Goal: Task Accomplishment & Management: Complete application form

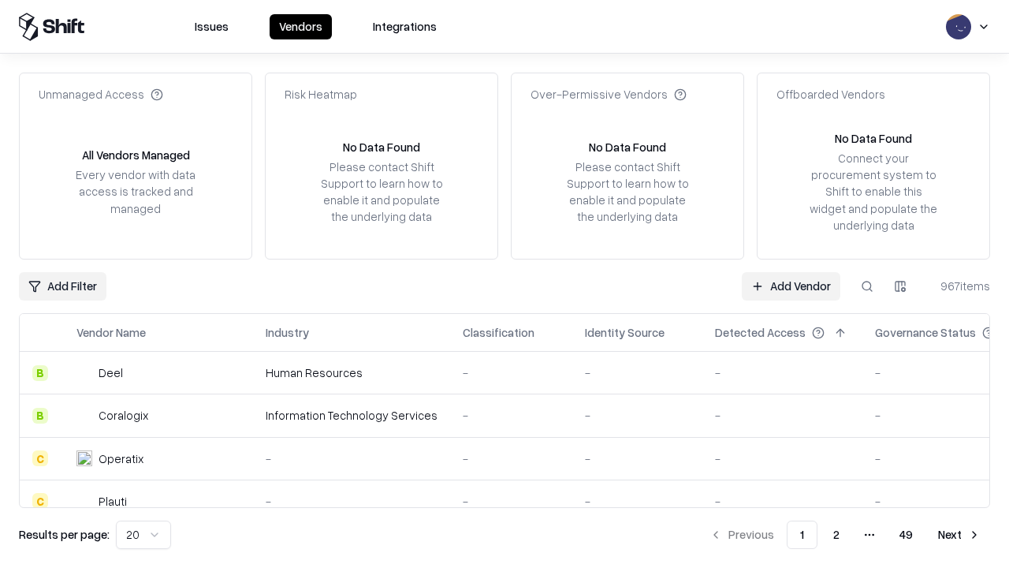
click at [791, 285] on link "Add Vendor" at bounding box center [791, 286] width 99 height 28
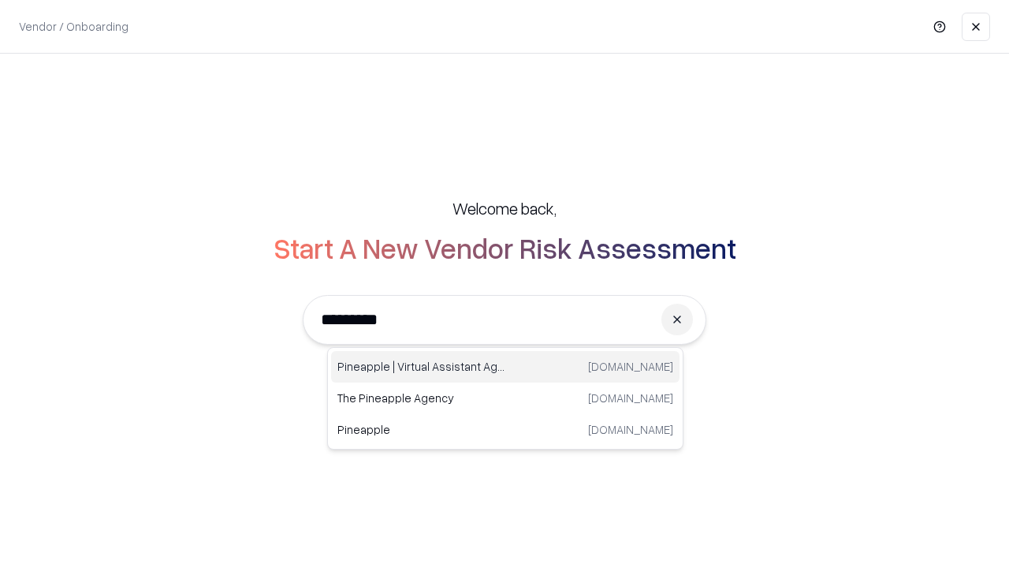
click at [505, 367] on div "Pineapple | Virtual Assistant Agency [DOMAIN_NAME]" at bounding box center [505, 367] width 349 height 32
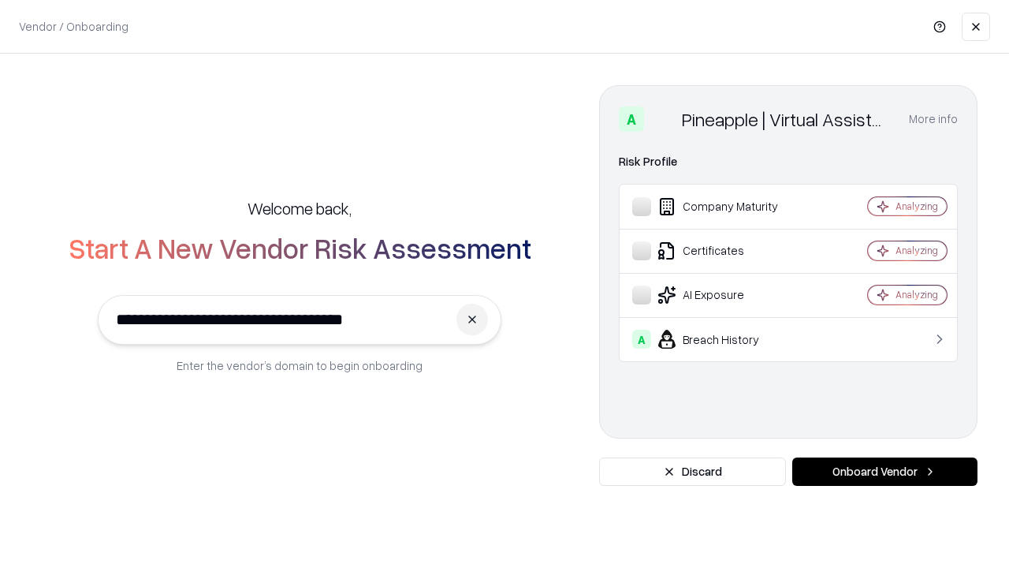
type input "**********"
click at [885, 472] on button "Onboard Vendor" at bounding box center [884, 471] width 185 height 28
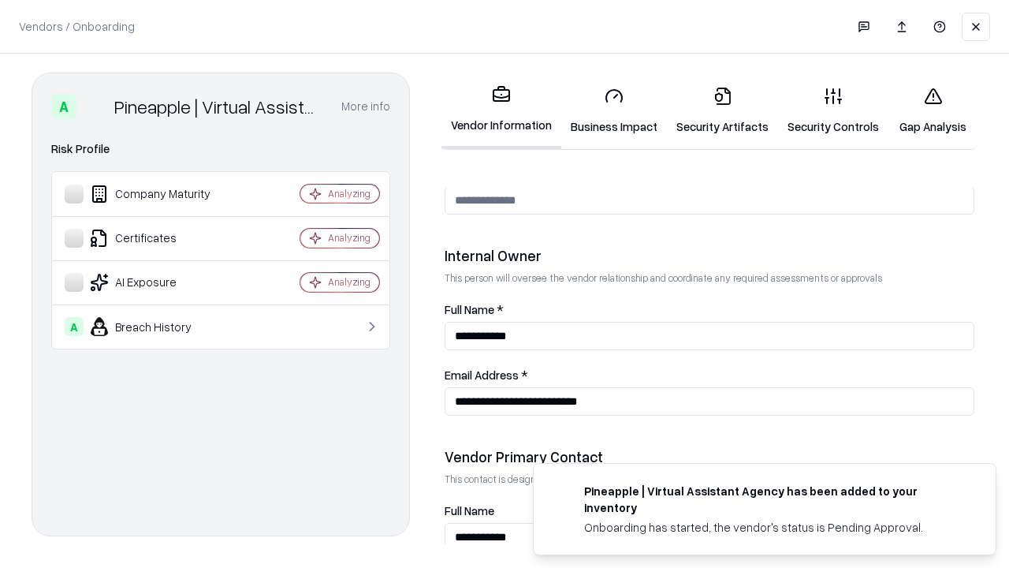
scroll to position [817, 0]
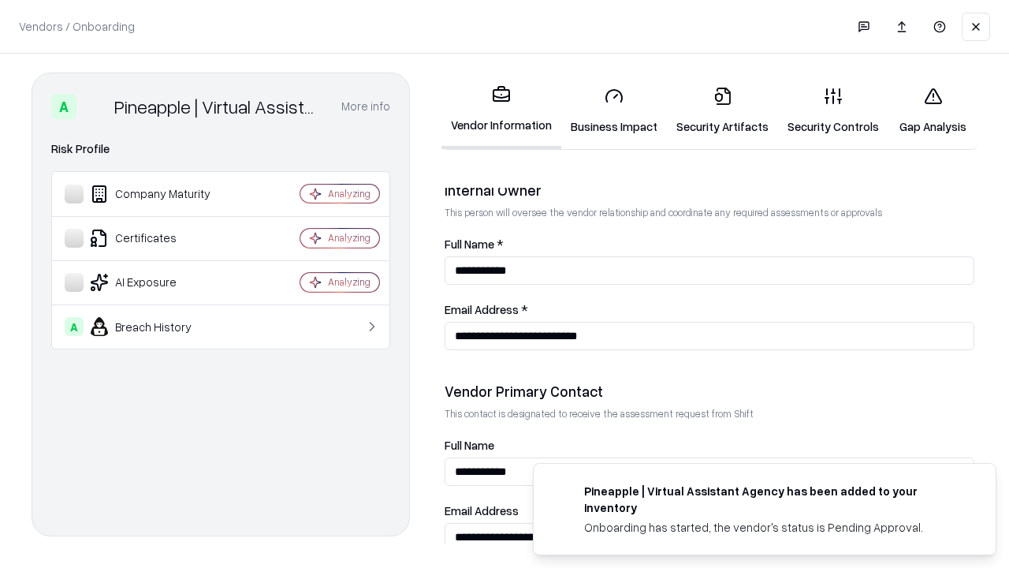
click at [614, 110] on link "Business Impact" at bounding box center [614, 110] width 106 height 73
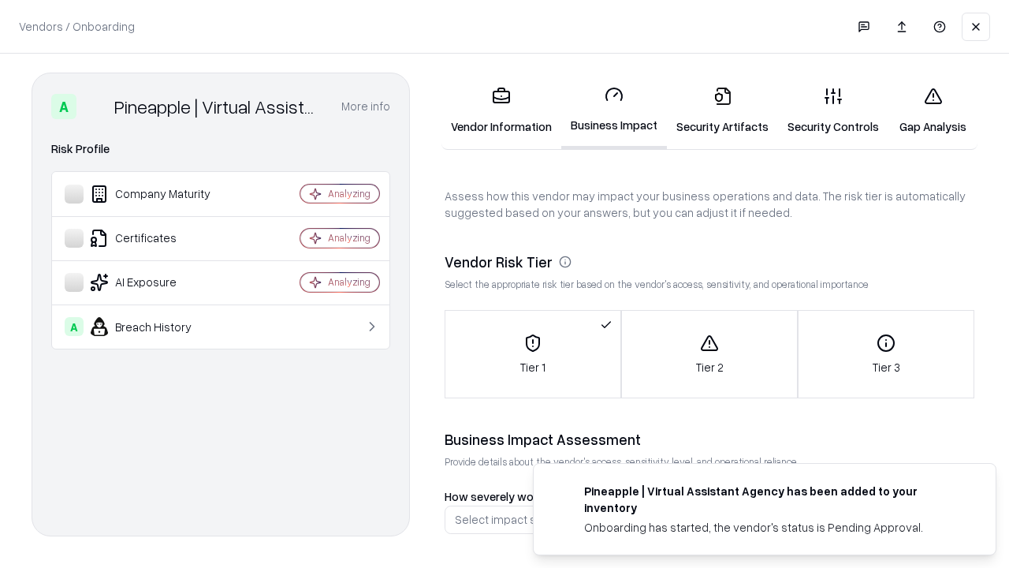
click at [722, 110] on link "Security Artifacts" at bounding box center [722, 110] width 111 height 73
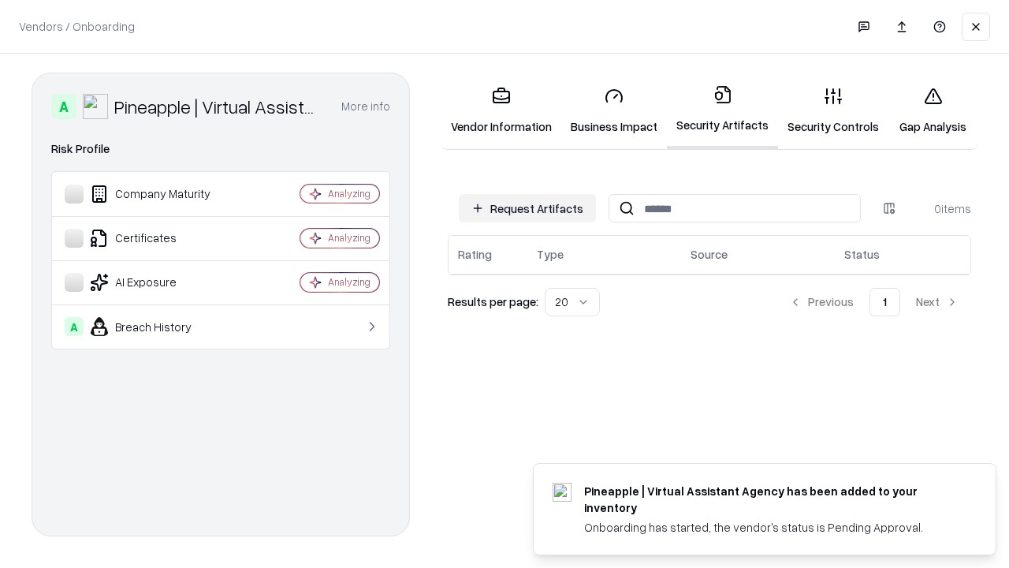
click at [528, 208] on button "Request Artifacts" at bounding box center [527, 208] width 137 height 28
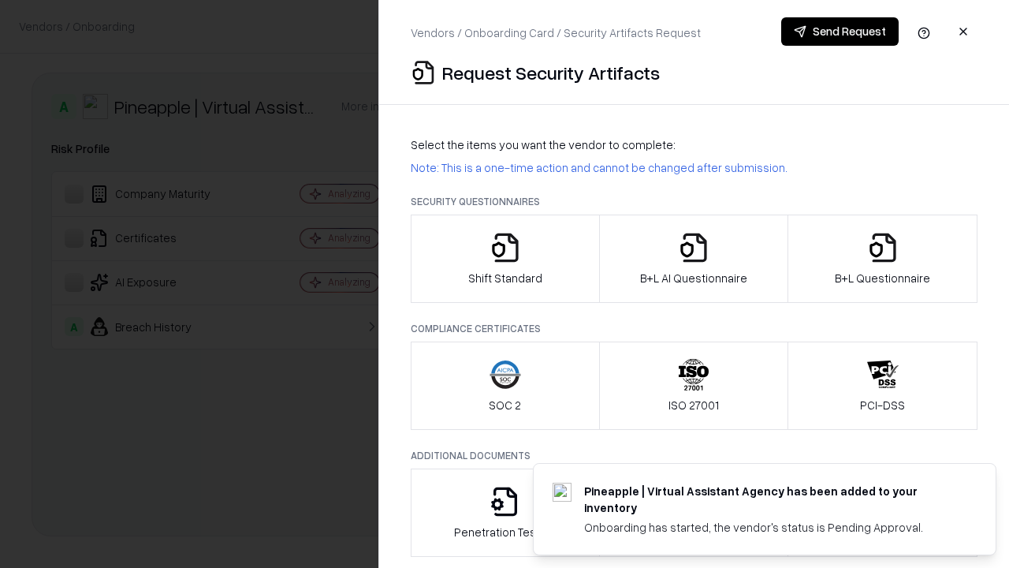
click at [505, 259] on icon "button" at bounding box center [506, 248] width 32 height 32
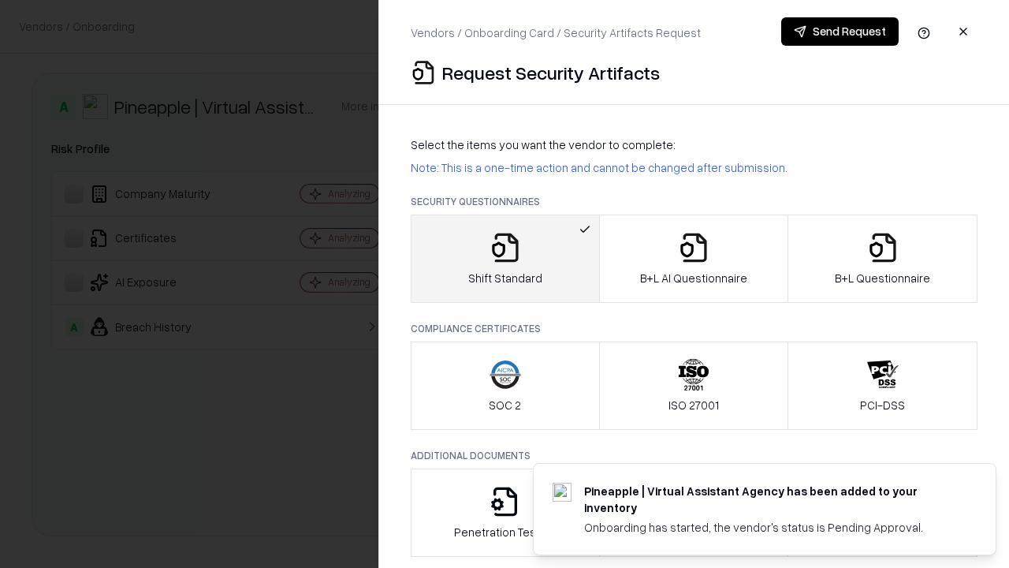
click at [840, 32] on button "Send Request" at bounding box center [839, 31] width 117 height 28
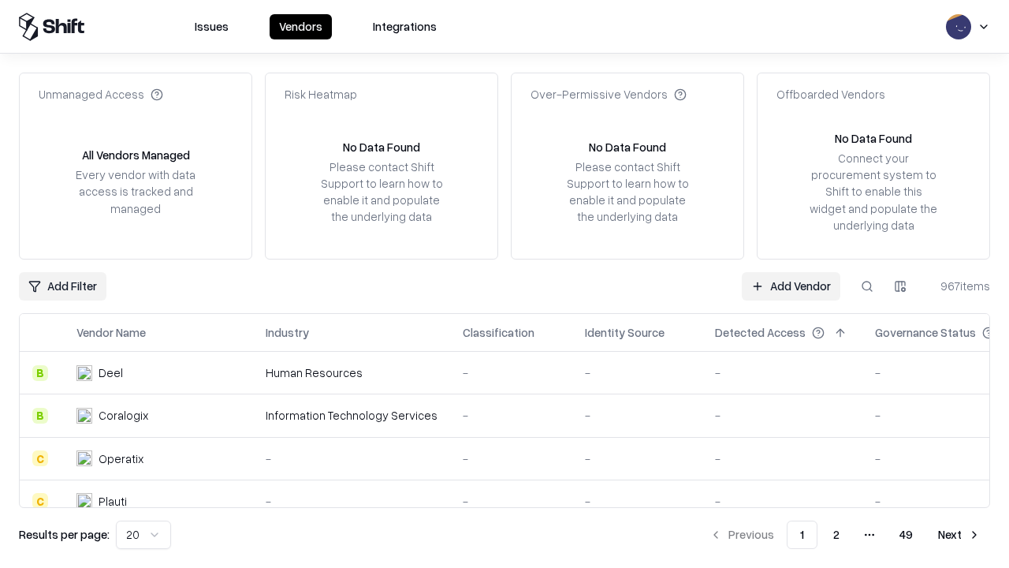
click at [867, 285] on button at bounding box center [867, 286] width 28 height 28
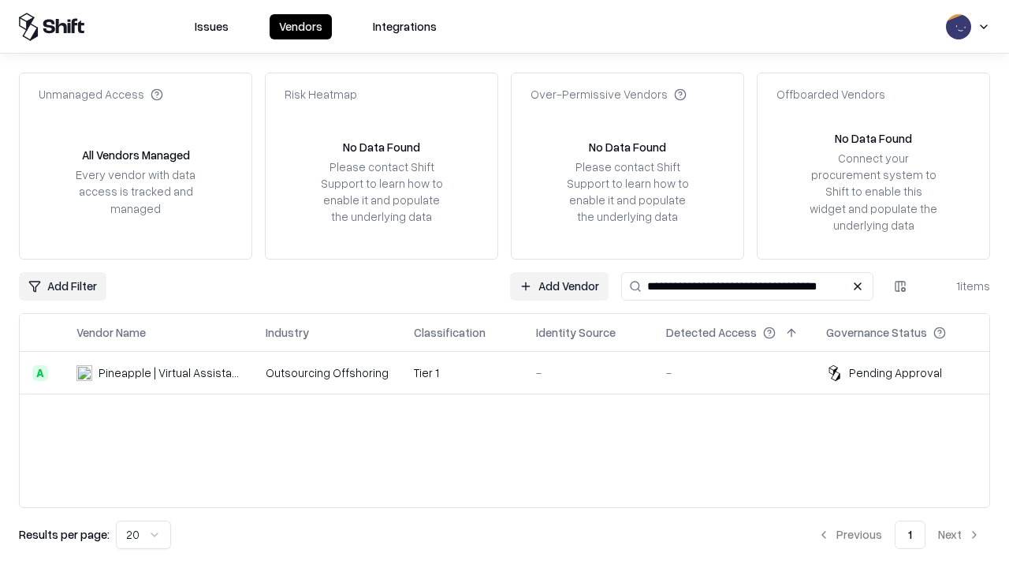
type input "**********"
click at [514, 372] on td "Tier 1" at bounding box center [462, 373] width 122 height 43
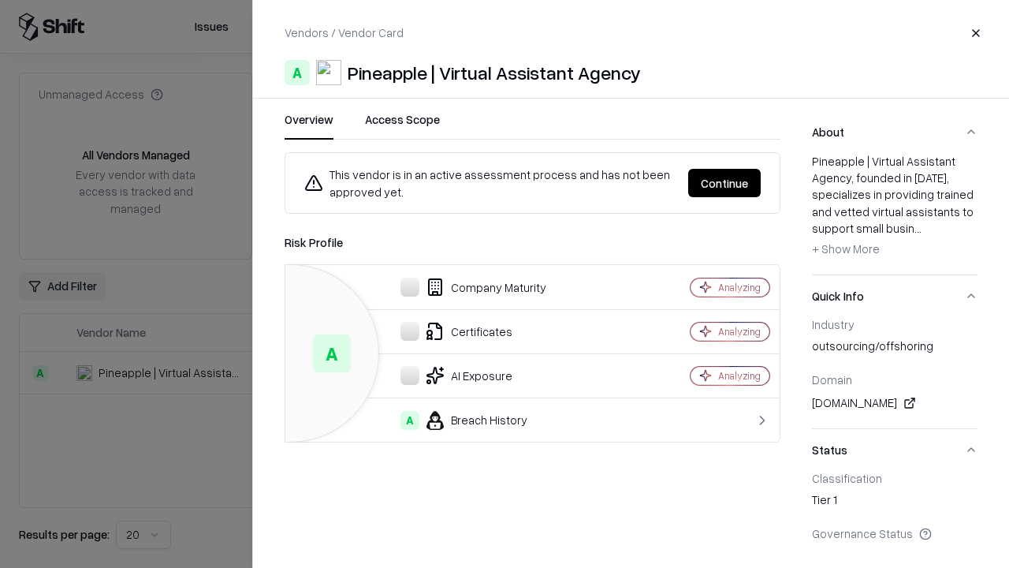
click at [725, 183] on button "Continue" at bounding box center [724, 183] width 73 height 28
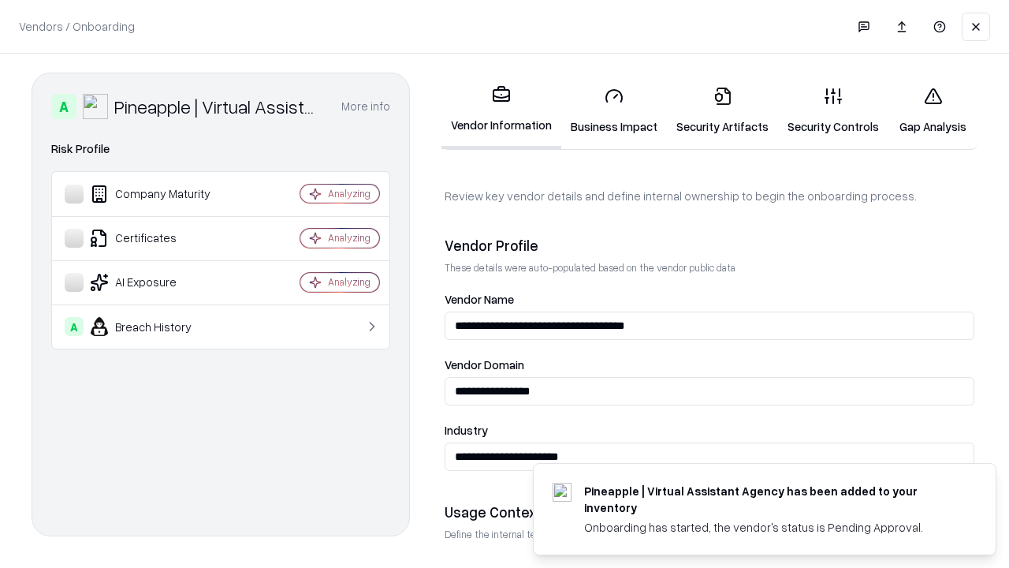
click at [722, 110] on link "Security Artifacts" at bounding box center [722, 110] width 111 height 73
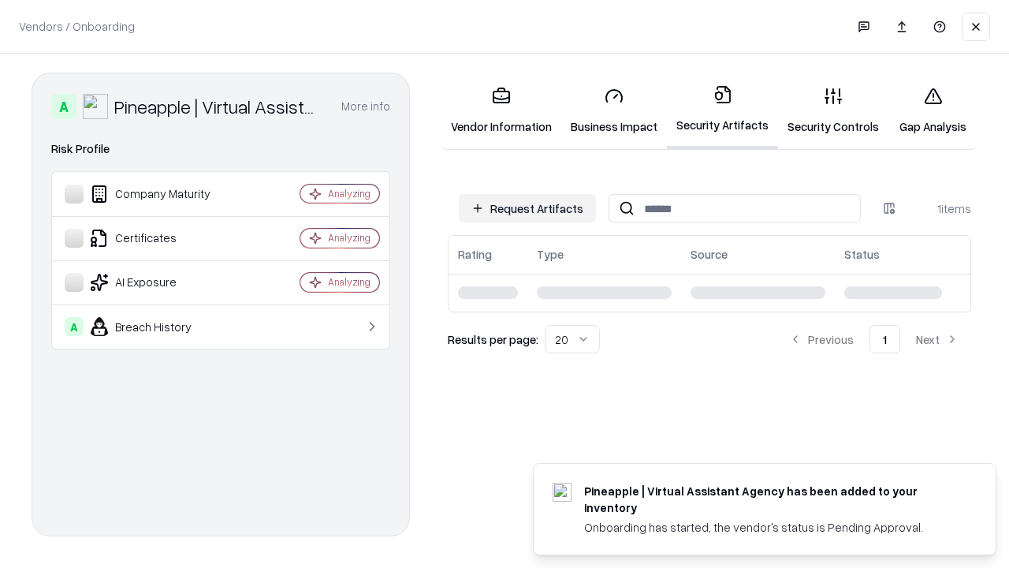
click at [933, 110] on link "Gap Analysis" at bounding box center [933, 110] width 89 height 73
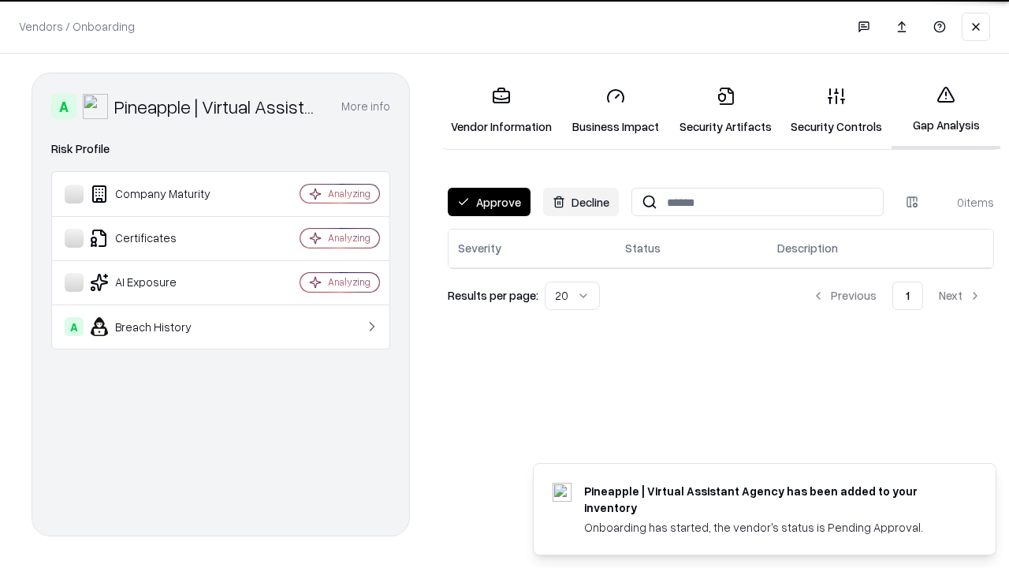
click at [489, 202] on button "Approve" at bounding box center [489, 202] width 83 height 28
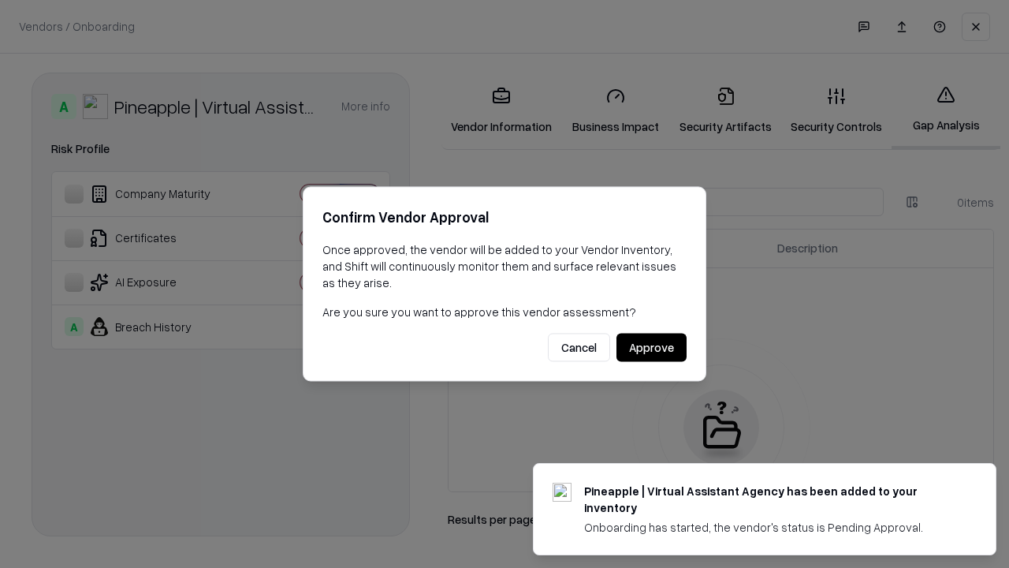
click at [651, 347] on button "Approve" at bounding box center [652, 348] width 70 height 28
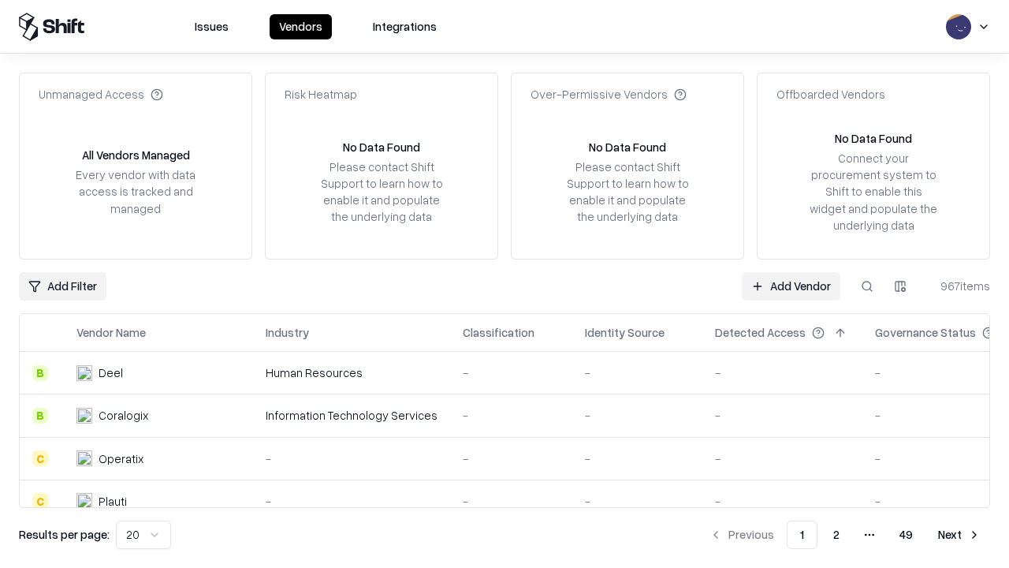
type input "**********"
click at [791, 285] on link "Add Vendor" at bounding box center [791, 286] width 99 height 28
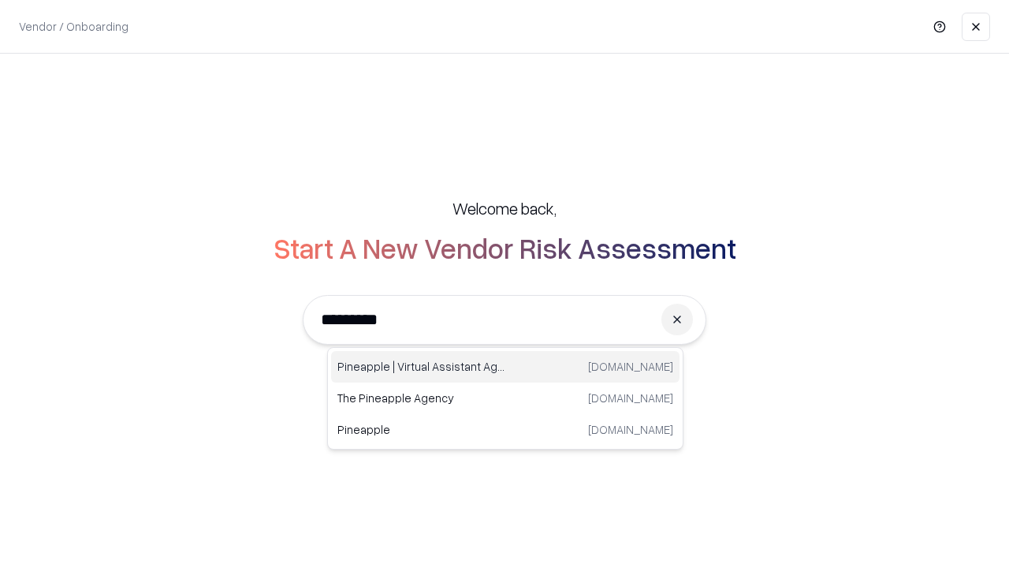
click at [505, 367] on div "Pineapple | Virtual Assistant Agency [DOMAIN_NAME]" at bounding box center [505, 367] width 349 height 32
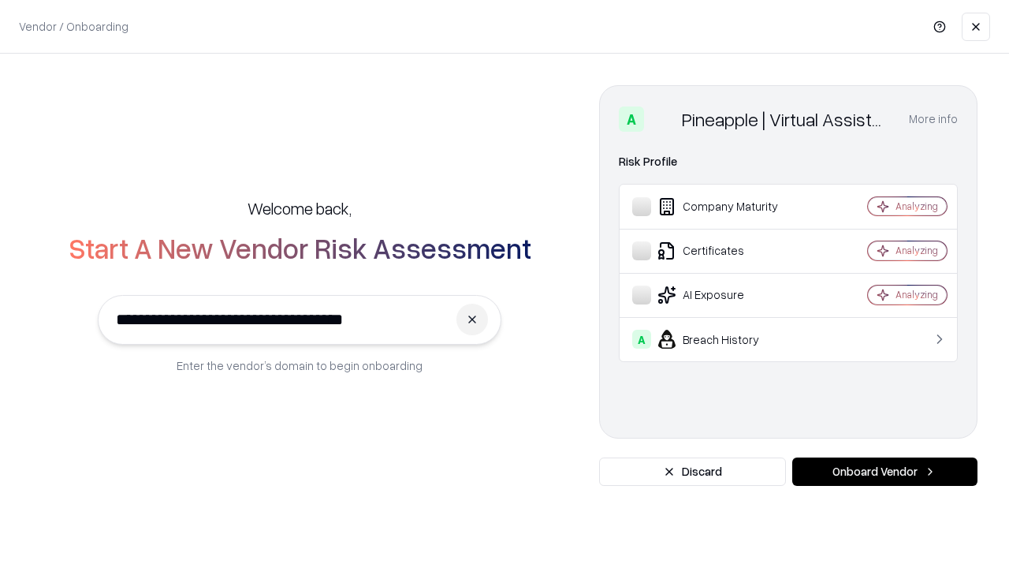
type input "**********"
click at [885, 472] on button "Onboard Vendor" at bounding box center [884, 471] width 185 height 28
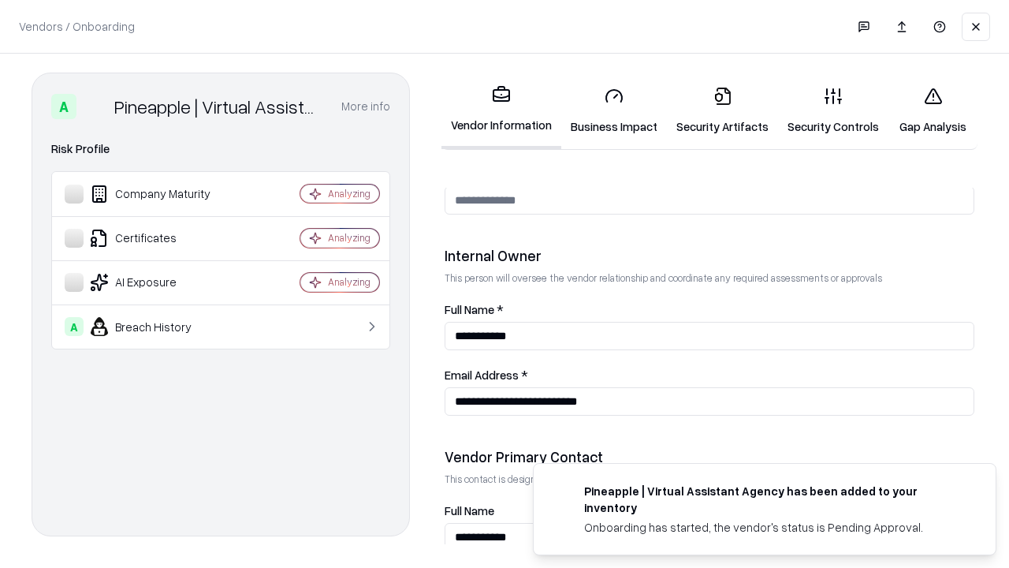
scroll to position [817, 0]
